Goal: Check status: Check status

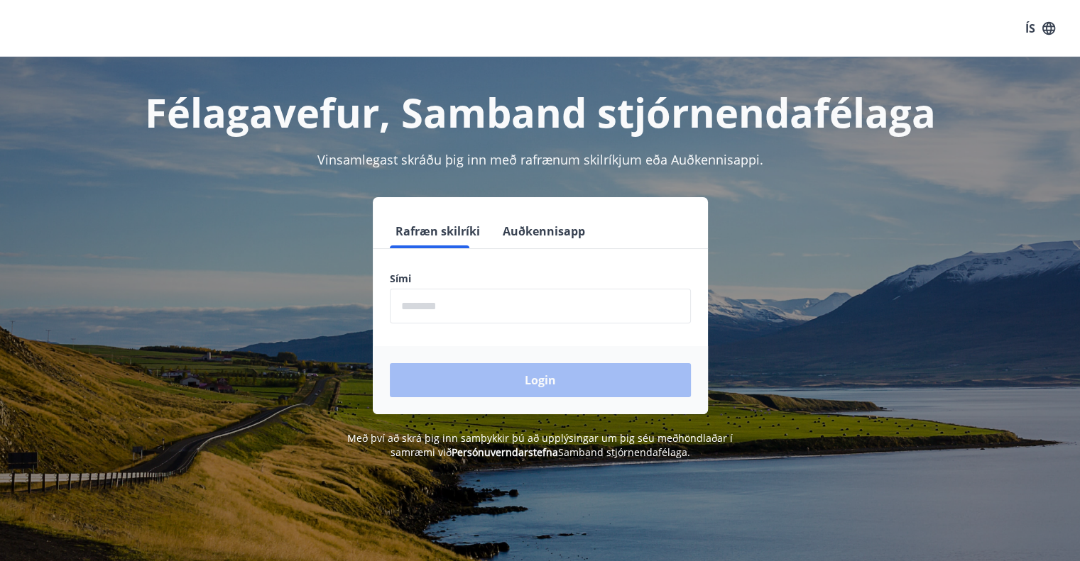
click at [525, 231] on button "Auðkennisapp" at bounding box center [544, 231] width 94 height 34
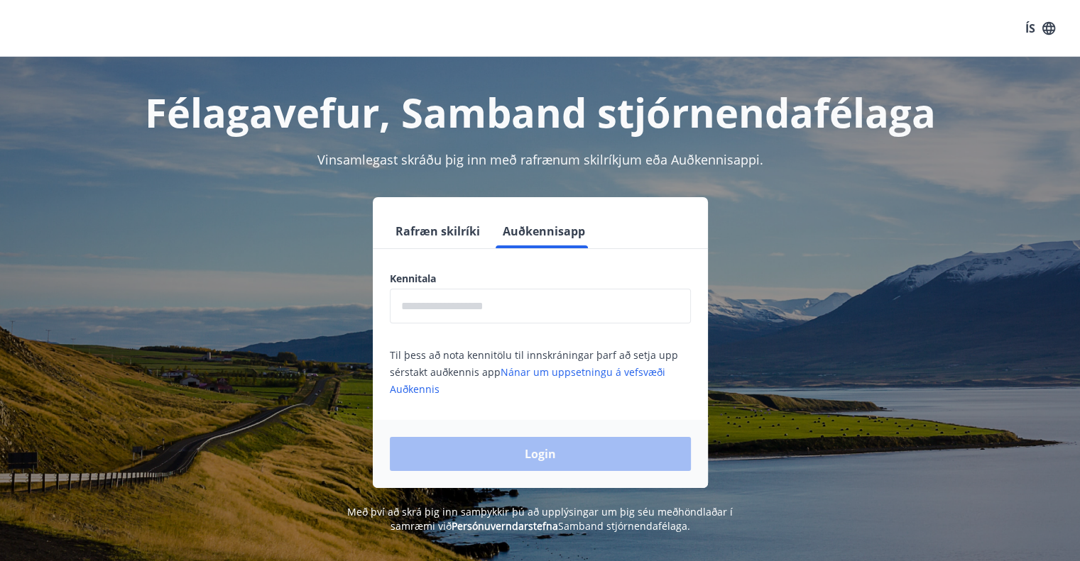
click at [498, 306] on input "text" at bounding box center [540, 306] width 301 height 35
type input "**********"
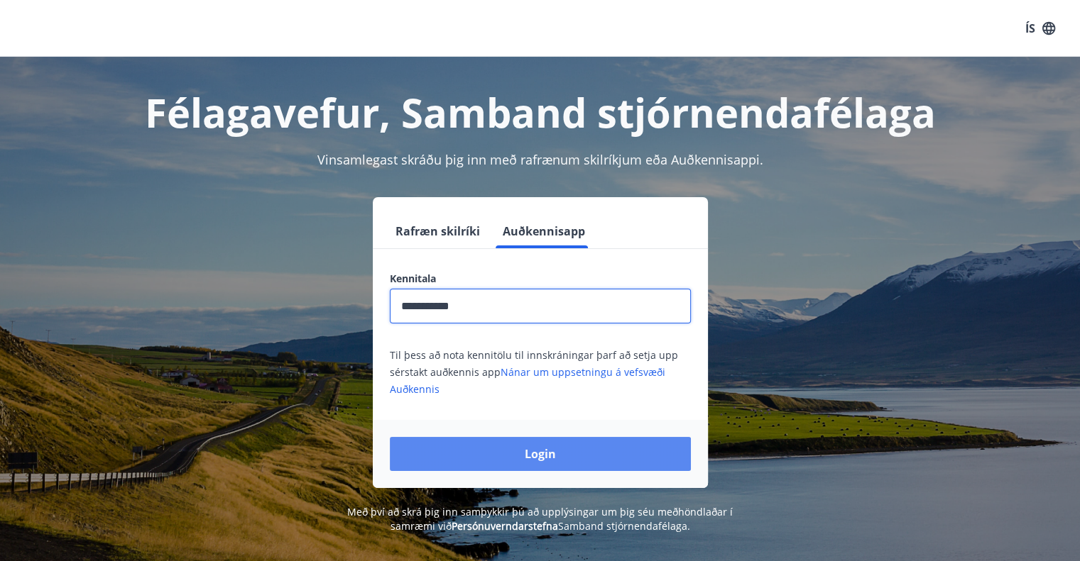
click at [534, 464] on button "Login" at bounding box center [540, 454] width 301 height 34
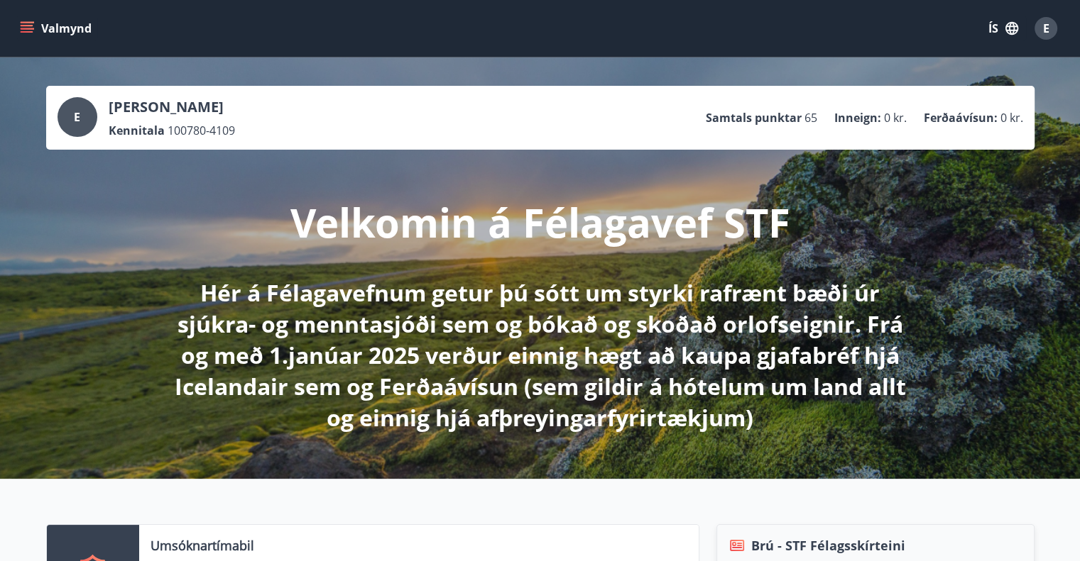
click at [63, 21] on button "Valmynd" at bounding box center [57, 29] width 80 height 26
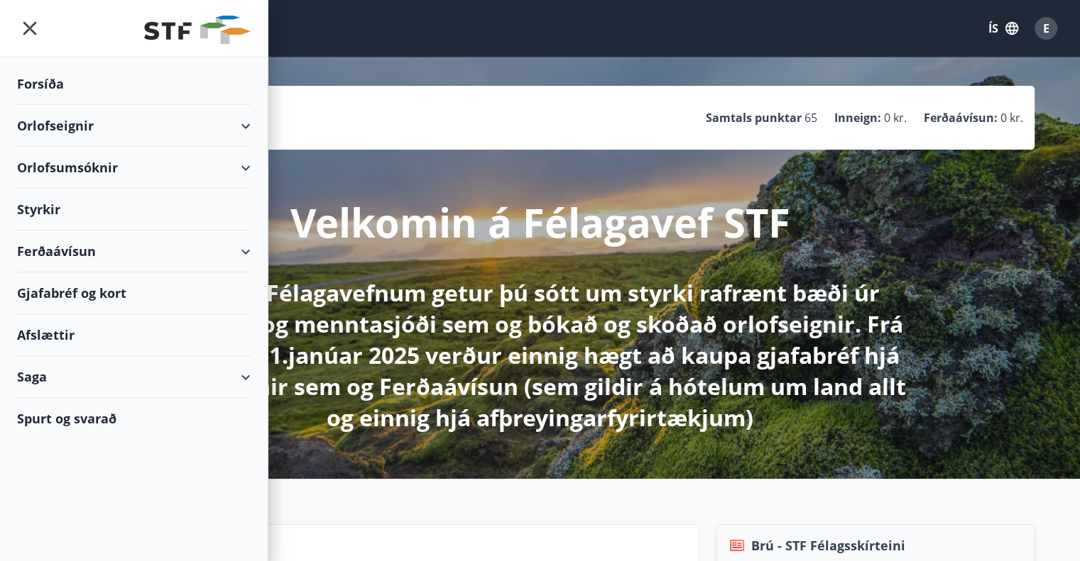
click at [113, 389] on div "Saga" at bounding box center [134, 377] width 234 height 42
click at [64, 470] on div "Umsóknir" at bounding box center [133, 473] width 211 height 30
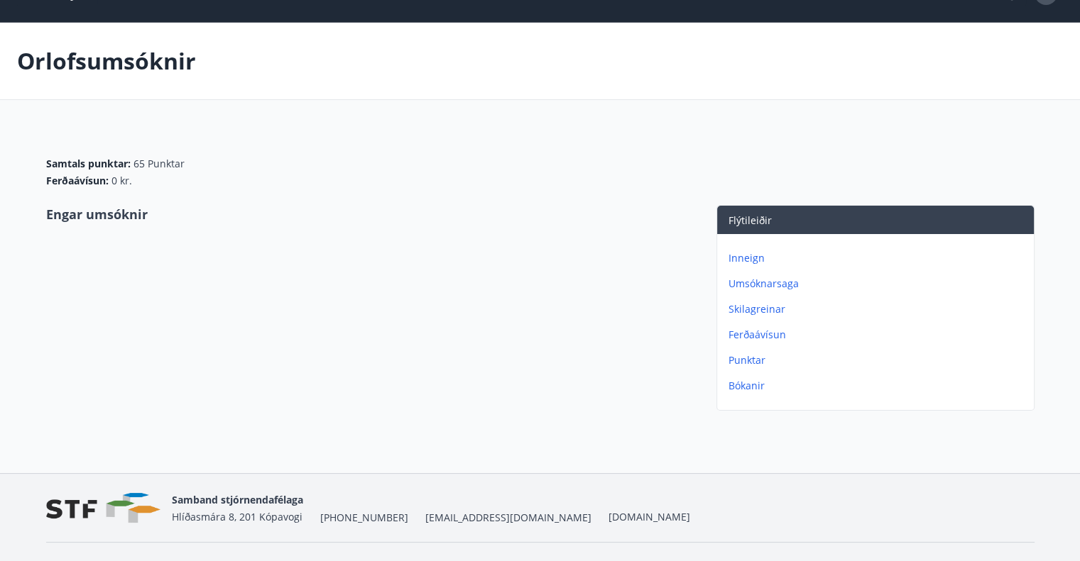
scroll to position [65, 0]
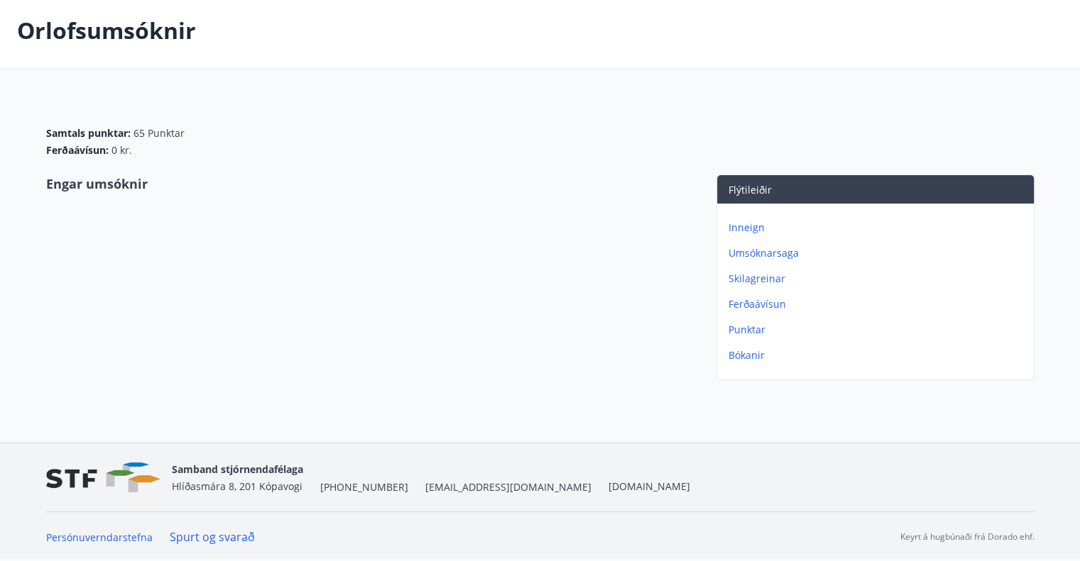
click at [769, 256] on p "Umsóknarsaga" at bounding box center [878, 253] width 300 height 14
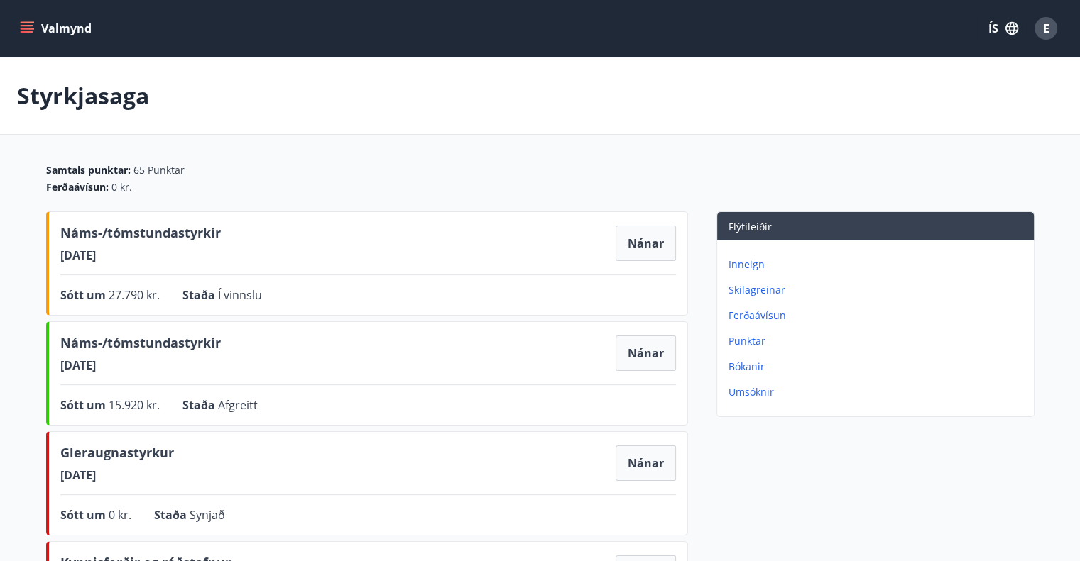
click at [292, 190] on div "Ferðaávísun : 0 kr." at bounding box center [540, 187] width 988 height 14
drag, startPoint x: 143, startPoint y: 190, endPoint x: 82, endPoint y: 189, distance: 60.3
click at [82, 189] on div "Ferðaávísun : 0 kr." at bounding box center [540, 187] width 988 height 14
click at [200, 183] on div "Ferðaávísun : 0 kr." at bounding box center [540, 187] width 988 height 14
click at [60, 28] on button "Valmynd" at bounding box center [57, 29] width 80 height 26
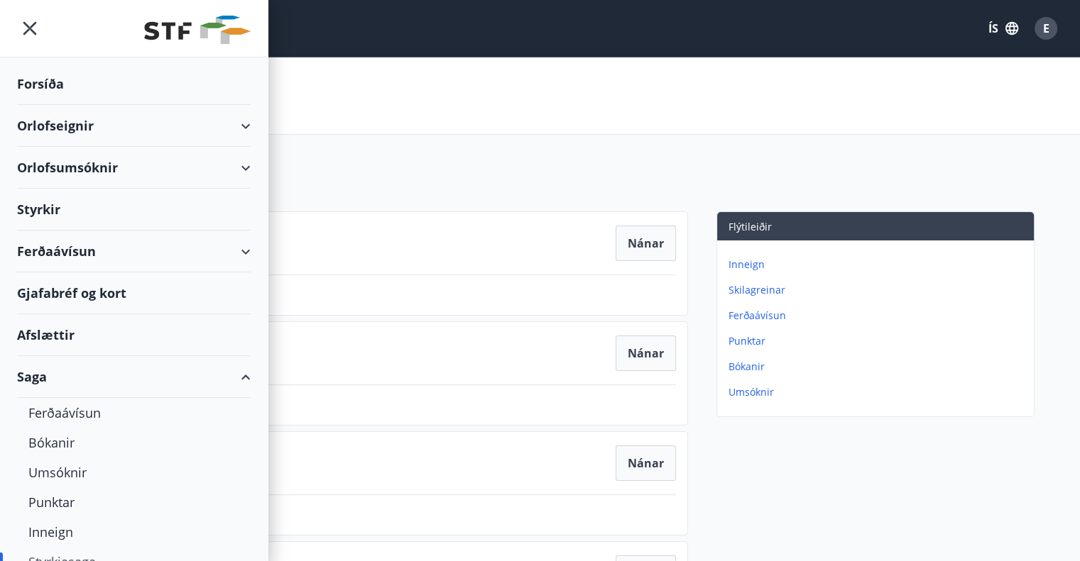
click at [27, 77] on div "Forsíða" at bounding box center [134, 84] width 234 height 42
